Goal: Transaction & Acquisition: Download file/media

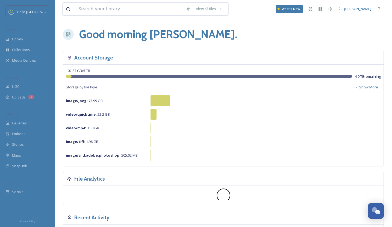
click at [99, 11] on input at bounding box center [130, 9] width 108 height 12
type input "[US_STATE] green"
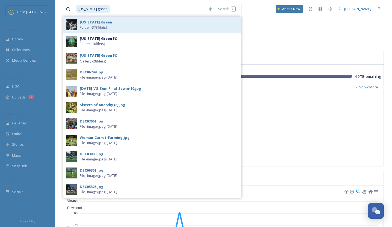
click at [89, 29] on span "Folder - 373 file(s)" at bounding box center [93, 27] width 27 height 5
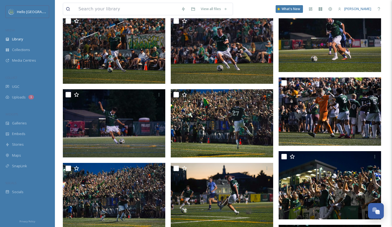
scroll to position [1620, 0]
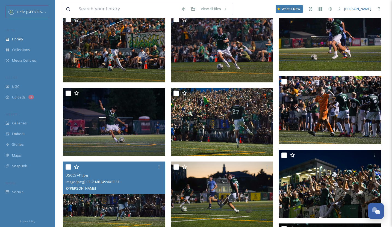
click at [144, 205] on img at bounding box center [114, 195] width 102 height 68
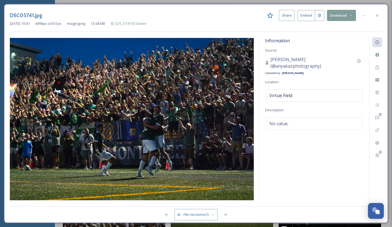
click at [342, 13] on button "Download" at bounding box center [341, 15] width 29 height 11
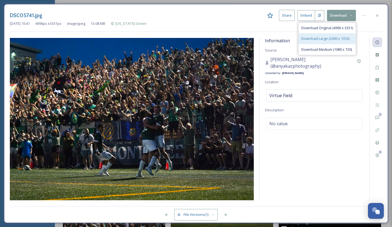
click at [317, 41] on div "Download Large (2000 x 1333)" at bounding box center [326, 38] width 57 height 11
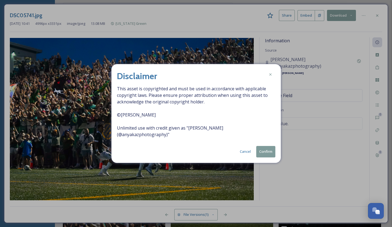
click at [264, 150] on button "Confirm" at bounding box center [265, 151] width 19 height 11
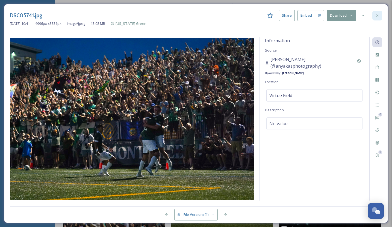
click at [377, 15] on icon at bounding box center [377, 15] width 2 height 2
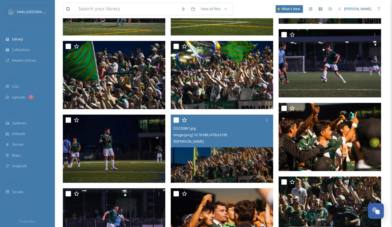
scroll to position [1815, 0]
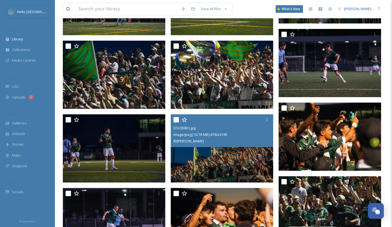
click at [251, 168] on img at bounding box center [222, 148] width 102 height 68
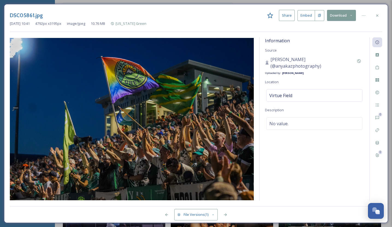
click at [337, 16] on button "Download" at bounding box center [341, 15] width 29 height 11
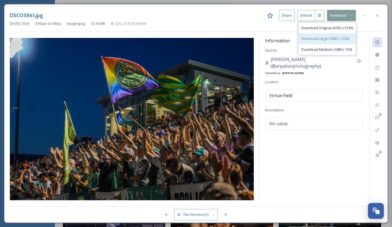
click at [330, 41] on span "Download Large (2000 x 1333)" at bounding box center [325, 38] width 48 height 5
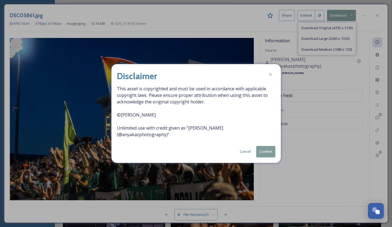
click at [269, 152] on button "Confirm" at bounding box center [265, 151] width 19 height 11
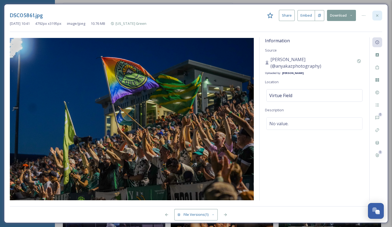
click at [377, 13] on icon at bounding box center [377, 15] width 4 height 4
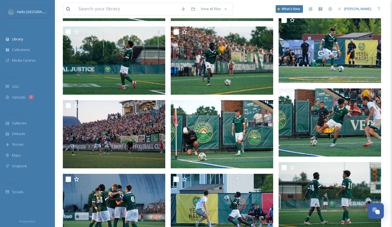
scroll to position [2279, 0]
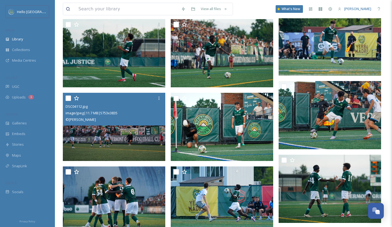
click at [114, 141] on img at bounding box center [114, 127] width 102 height 68
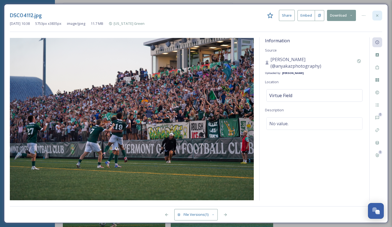
click at [378, 14] on icon at bounding box center [377, 15] width 4 height 4
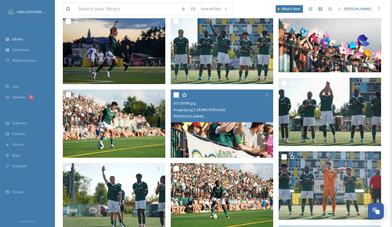
scroll to position [3759, 0]
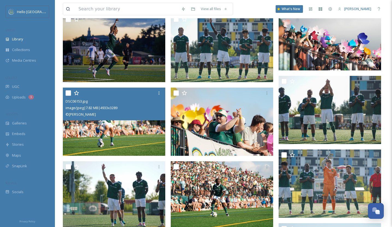
click at [117, 140] on img at bounding box center [114, 122] width 102 height 68
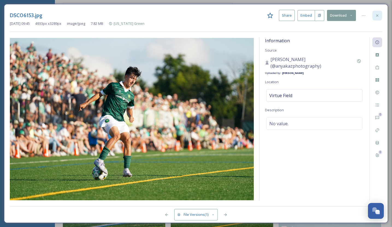
click at [377, 14] on icon at bounding box center [377, 15] width 4 height 4
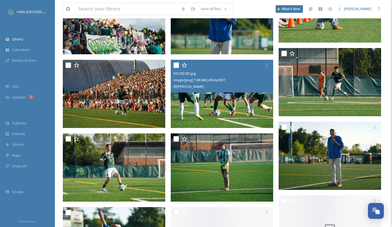
scroll to position [4082, 0]
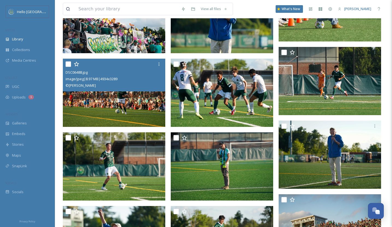
click at [132, 112] on img at bounding box center [114, 92] width 102 height 68
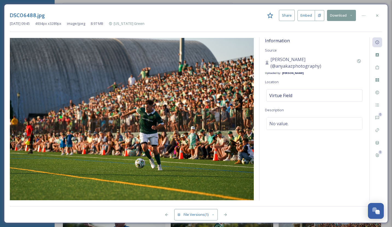
click at [340, 17] on button "Download" at bounding box center [341, 15] width 29 height 11
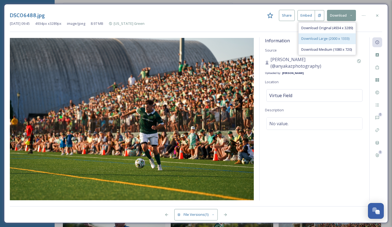
click at [323, 40] on span "Download Large (2000 x 1333)" at bounding box center [325, 38] width 48 height 5
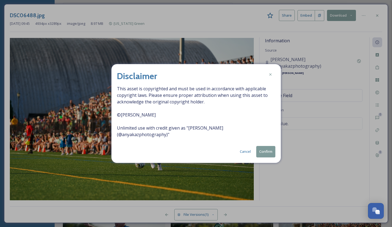
click at [266, 153] on button "Confirm" at bounding box center [265, 151] width 19 height 11
